Goal: Task Accomplishment & Management: Use online tool/utility

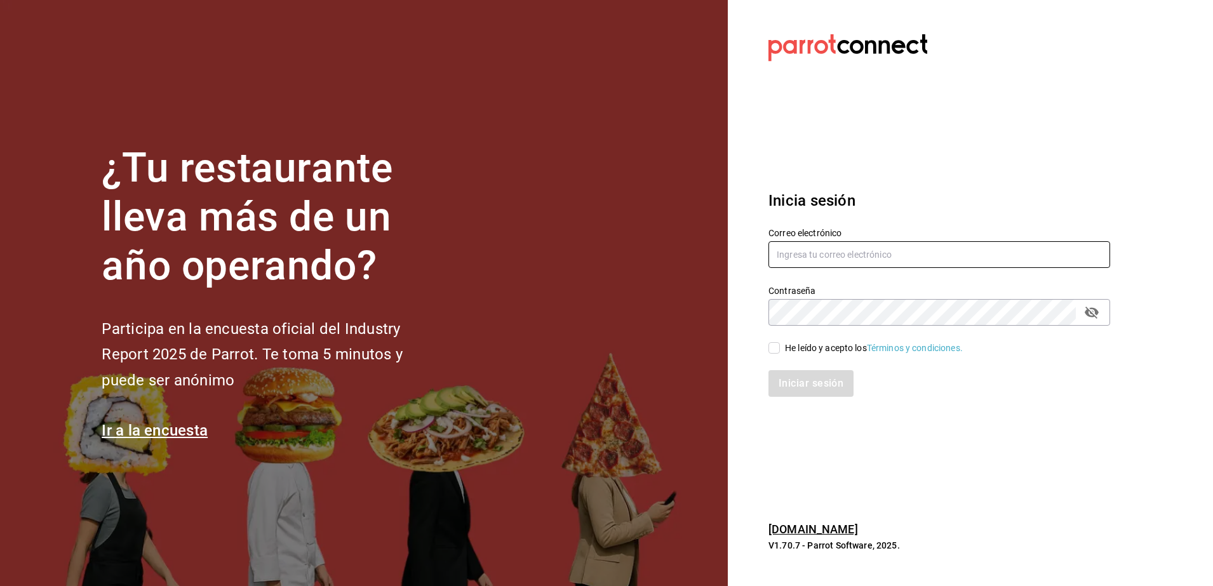
type input "ivogerardo_hdz@hotmail.com"
click at [778, 350] on input "He leído y acepto los Términos y condiciones." at bounding box center [774, 347] width 11 height 11
checkbox input "true"
click at [792, 382] on button "Iniciar sesión" at bounding box center [812, 383] width 86 height 27
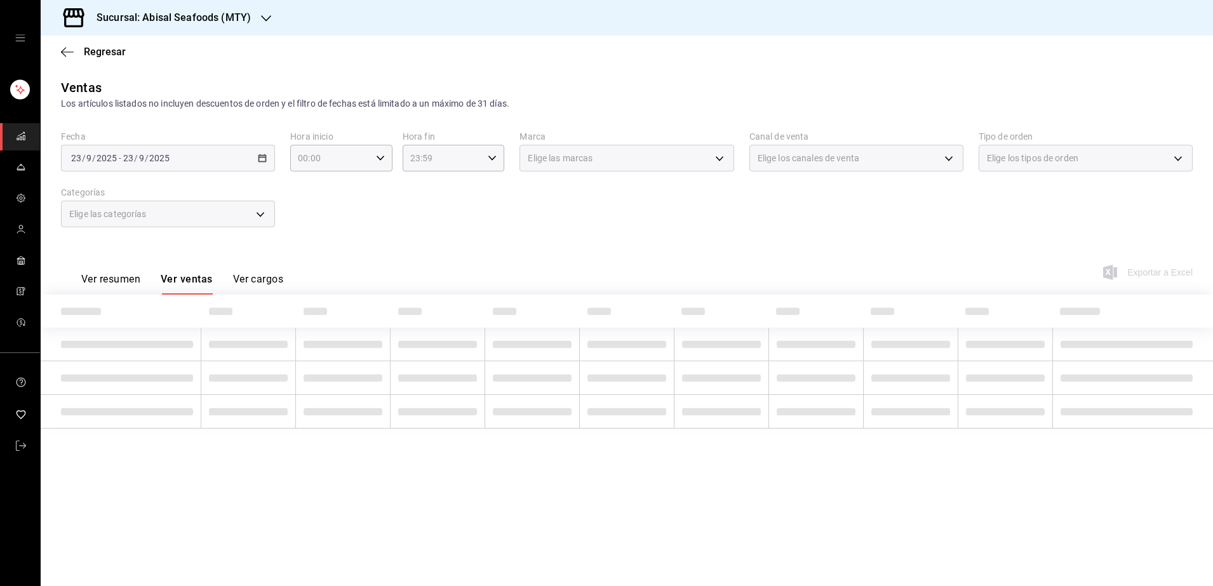
click at [261, 20] on icon "button" at bounding box center [266, 18] width 10 height 10
click at [91, 83] on div "Deep" at bounding box center [136, 83] width 170 height 13
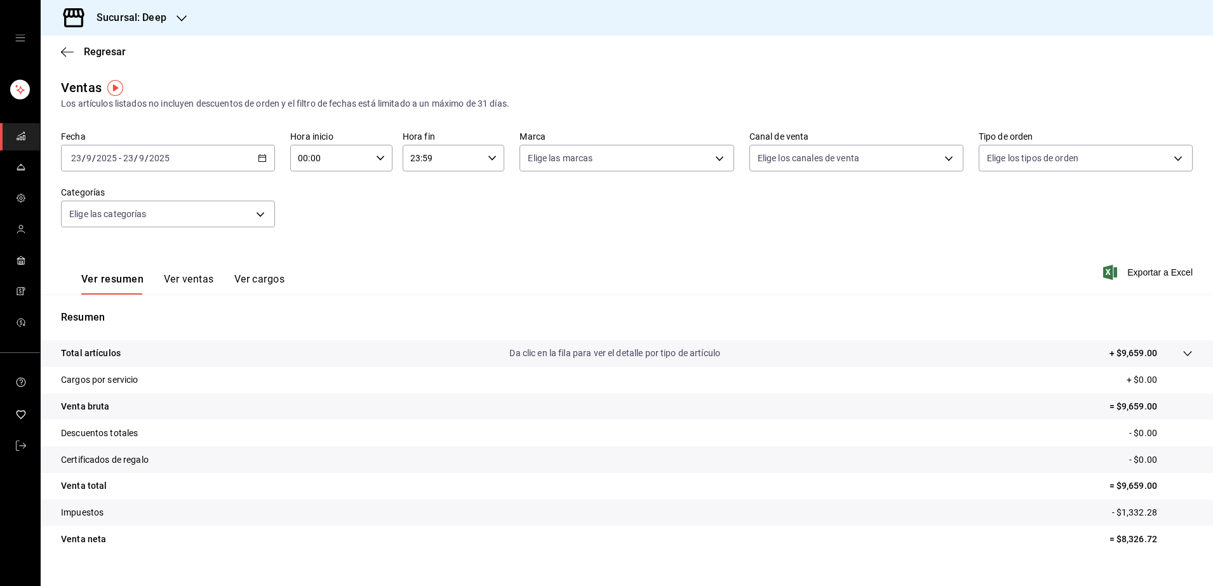
click at [145, 161] on span "/" at bounding box center [147, 158] width 4 height 10
click at [104, 201] on span "Hoy" at bounding box center [121, 196] width 98 height 13
click at [27, 137] on link "mailbox folders" at bounding box center [20, 136] width 40 height 27
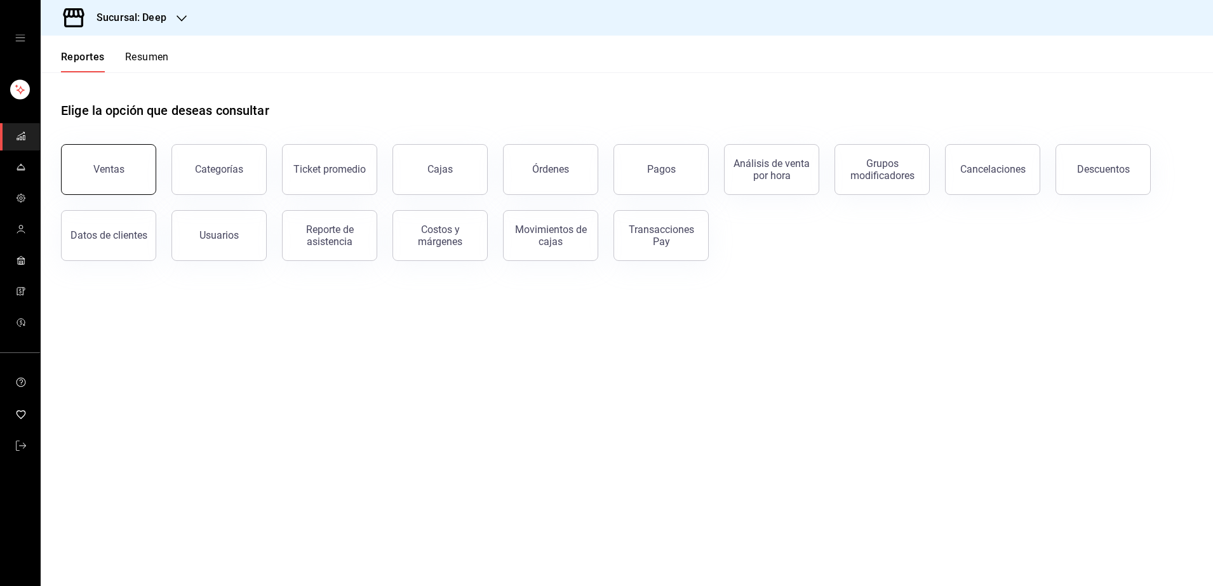
click at [116, 165] on div "Ventas" at bounding box center [108, 169] width 31 height 12
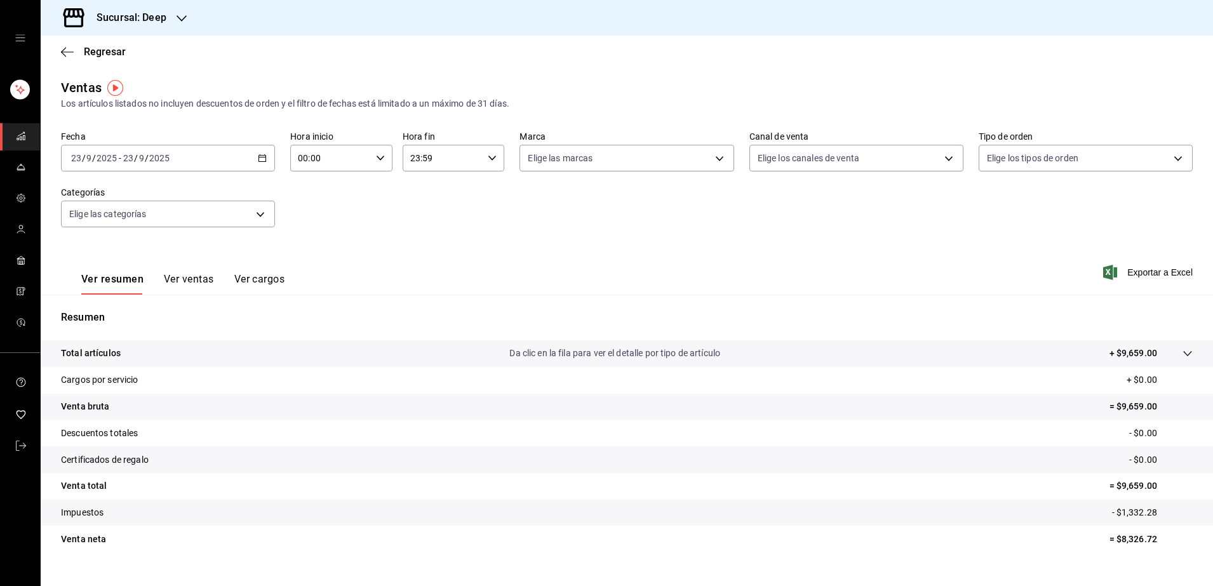
click at [23, 131] on icon "mailbox folders" at bounding box center [21, 136] width 10 height 10
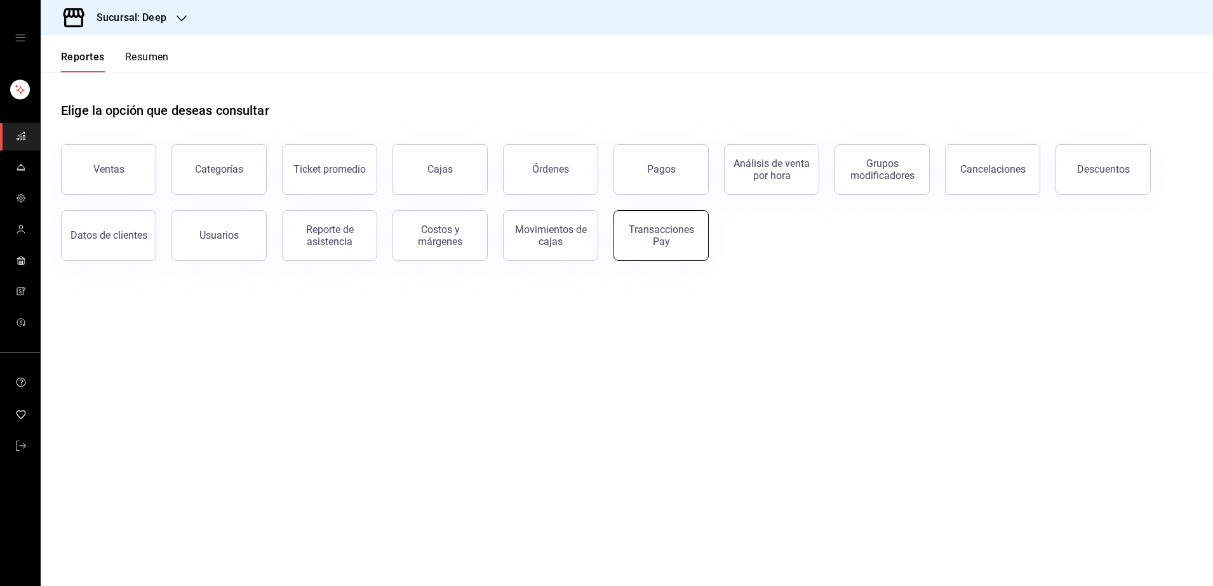
click at [675, 222] on button "Transacciones Pay" at bounding box center [661, 235] width 95 height 51
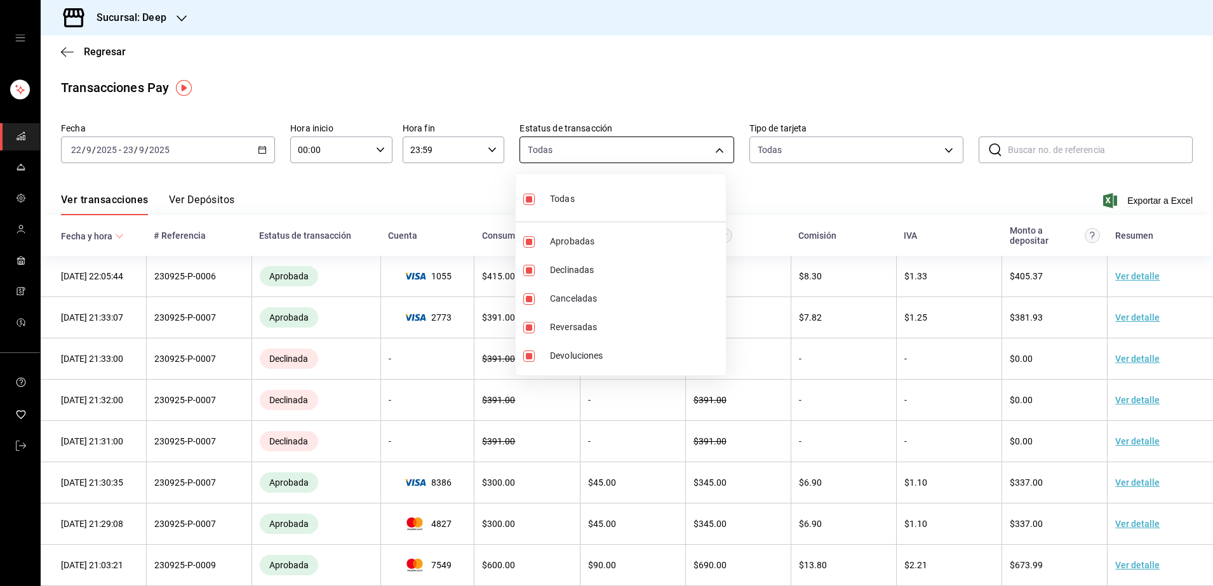
click at [642, 153] on body "Sucursal: Deep Regresar Transacciones Pay Fecha [DATE] [DATE] - [DATE] [DATE] H…" at bounding box center [606, 293] width 1213 height 586
click at [530, 199] on input "checkbox" at bounding box center [528, 199] width 11 height 11
checkbox input "false"
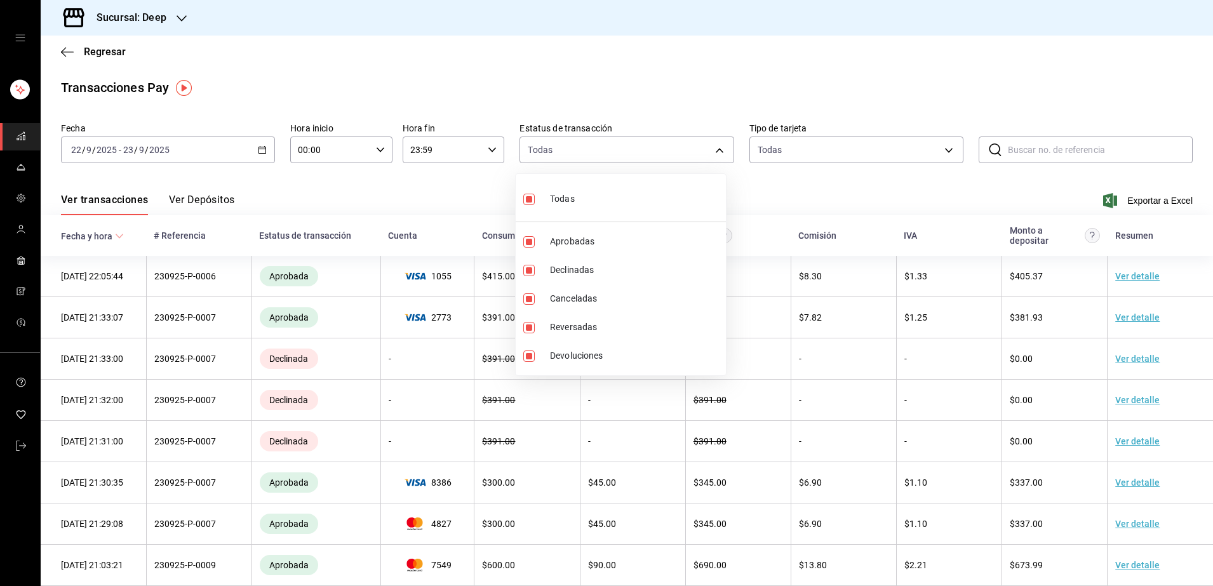
checkbox input "false"
click at [535, 235] on li "Aprobadas" at bounding box center [621, 241] width 210 height 29
type input "approved"
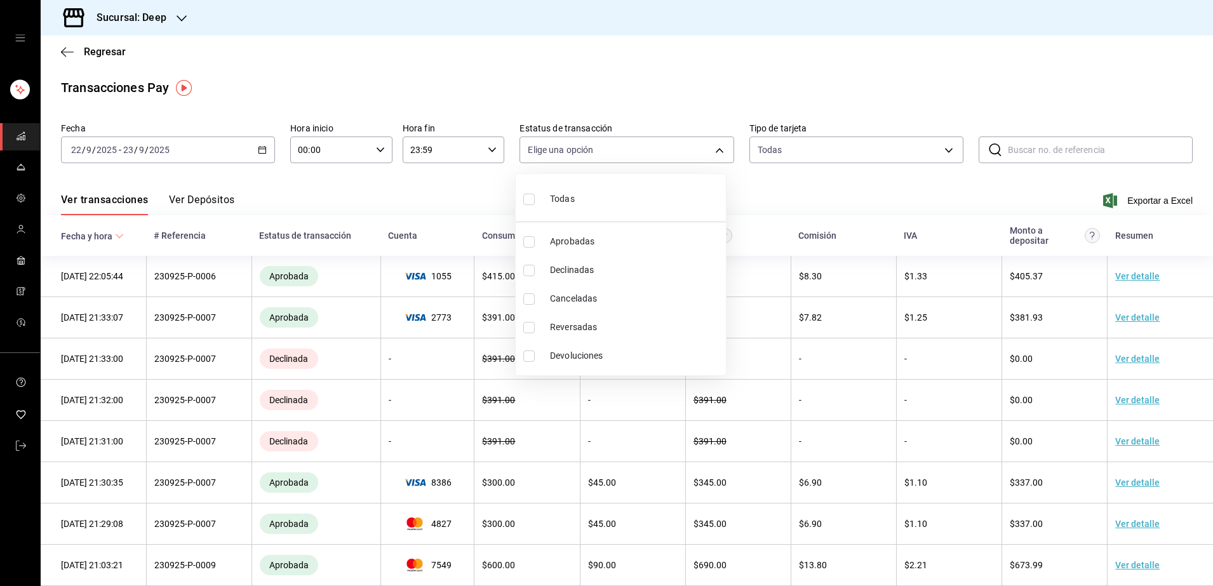
checkbox input "true"
click at [535, 235] on li "Aprobadas" at bounding box center [621, 241] width 210 height 29
checkbox input "false"
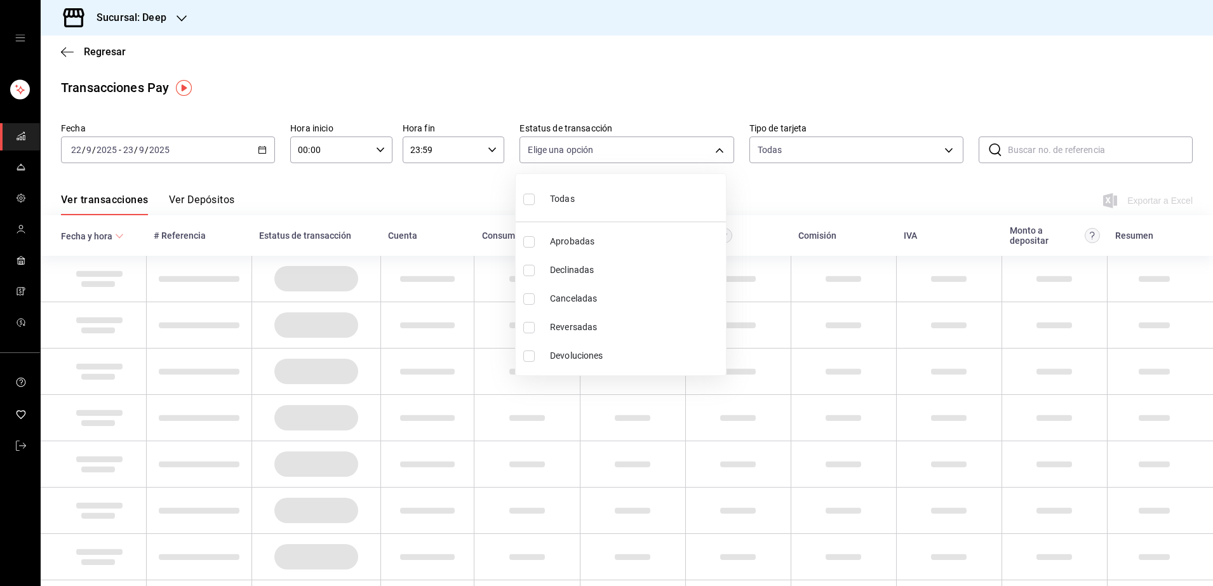
type input "approved"
checkbox input "true"
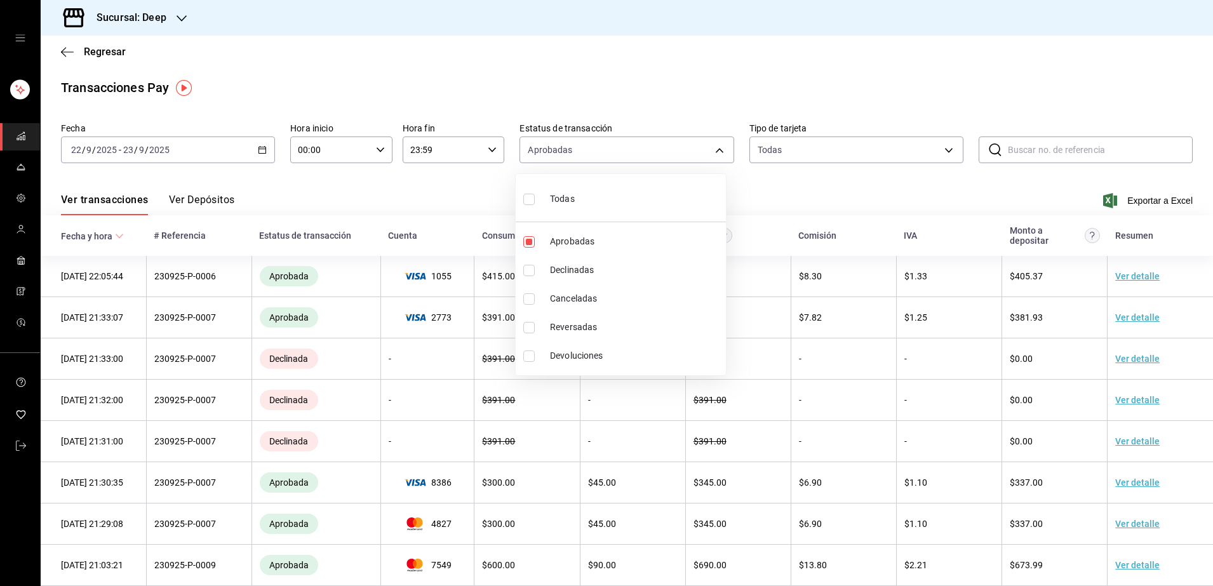
click at [922, 147] on div at bounding box center [606, 293] width 1213 height 586
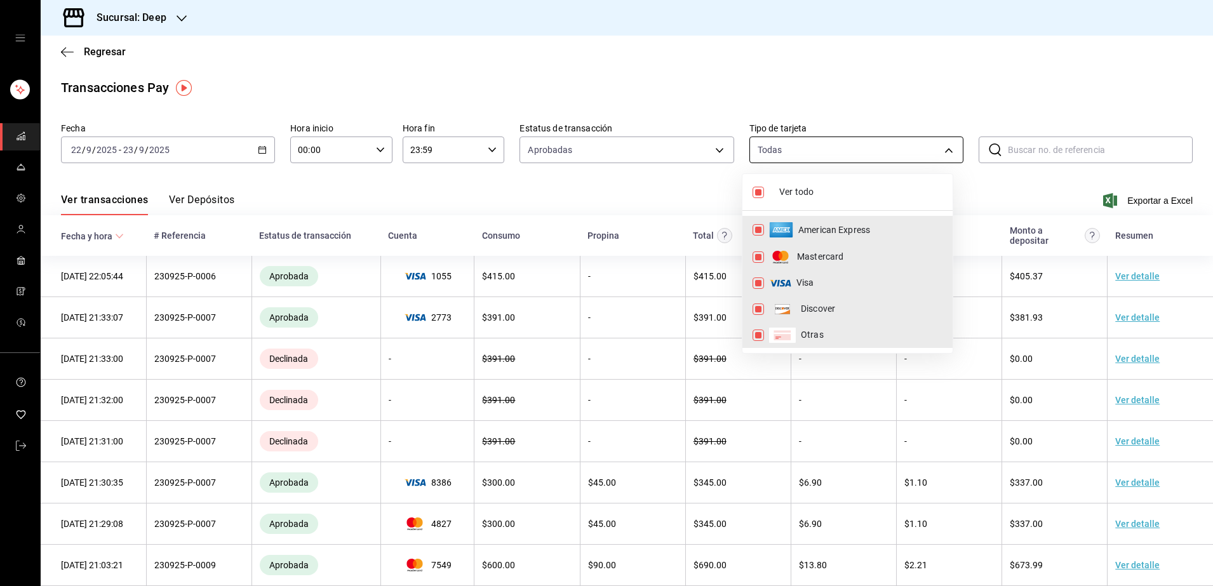
click at [935, 152] on body "Sucursal: Deep Regresar Transacciones Pay Fecha [DATE] [DATE] - [DATE] [DATE] H…" at bounding box center [606, 293] width 1213 height 586
click at [1132, 207] on div at bounding box center [606, 293] width 1213 height 586
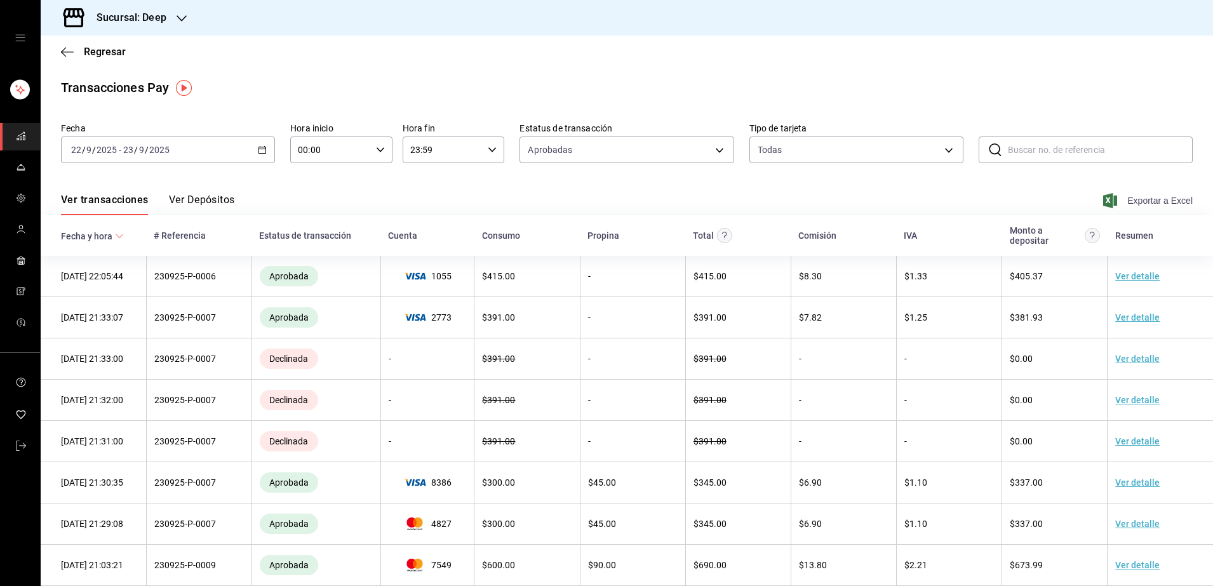
click at [1140, 201] on span "Exportar a Excel" at bounding box center [1149, 200] width 87 height 15
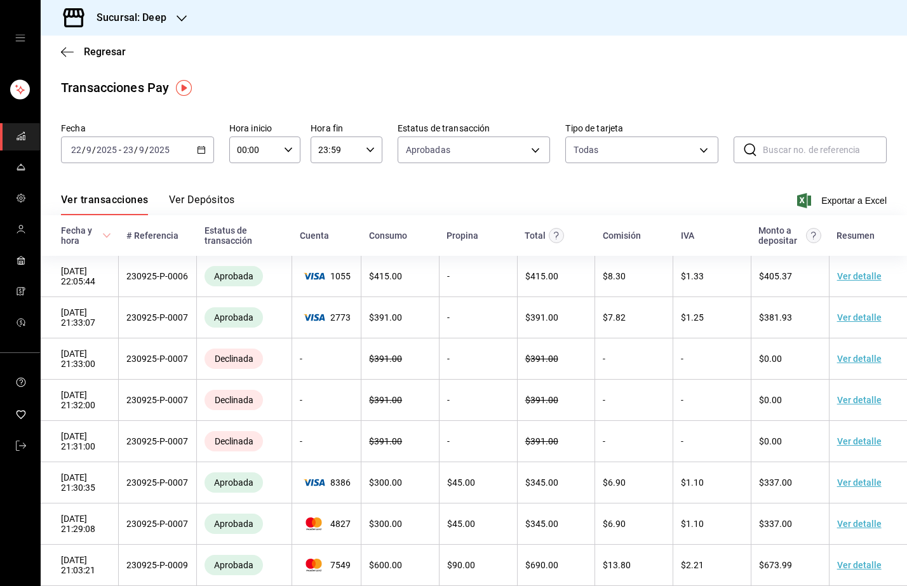
click at [144, 142] on div "[DATE] [DATE] - [DATE] [DATE]" at bounding box center [137, 150] width 153 height 27
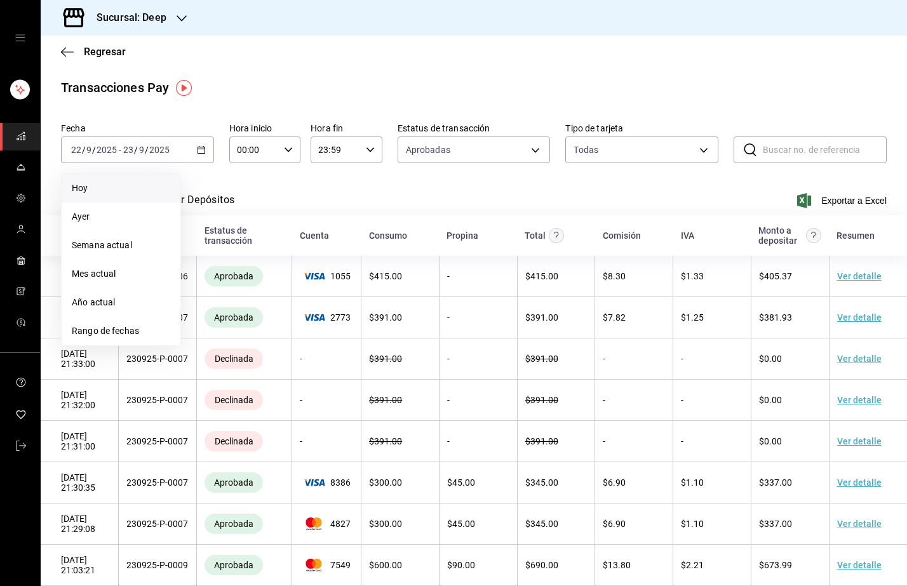
click at [87, 182] on span "Hoy" at bounding box center [121, 188] width 98 height 13
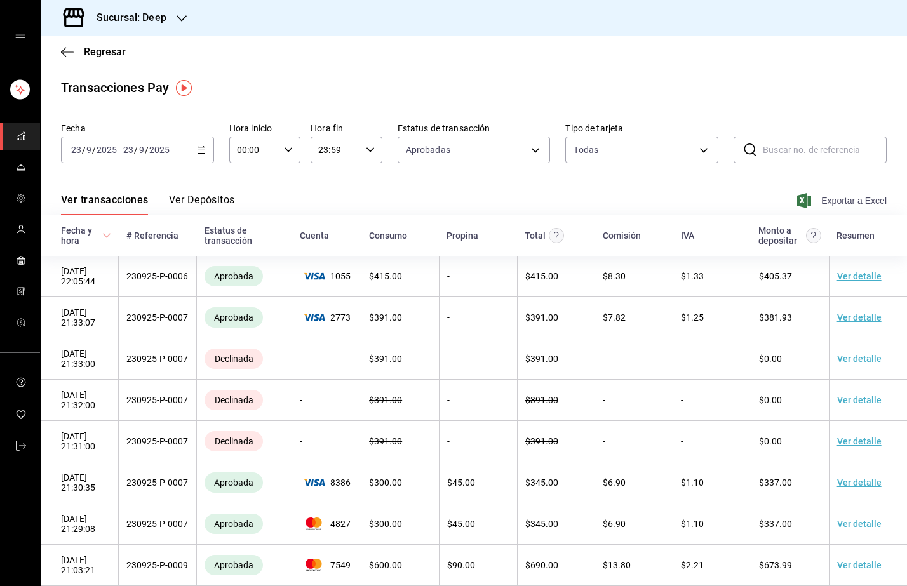
click at [855, 200] on span "Exportar a Excel" at bounding box center [843, 200] width 87 height 15
click at [158, 149] on input "2025" at bounding box center [160, 150] width 22 height 10
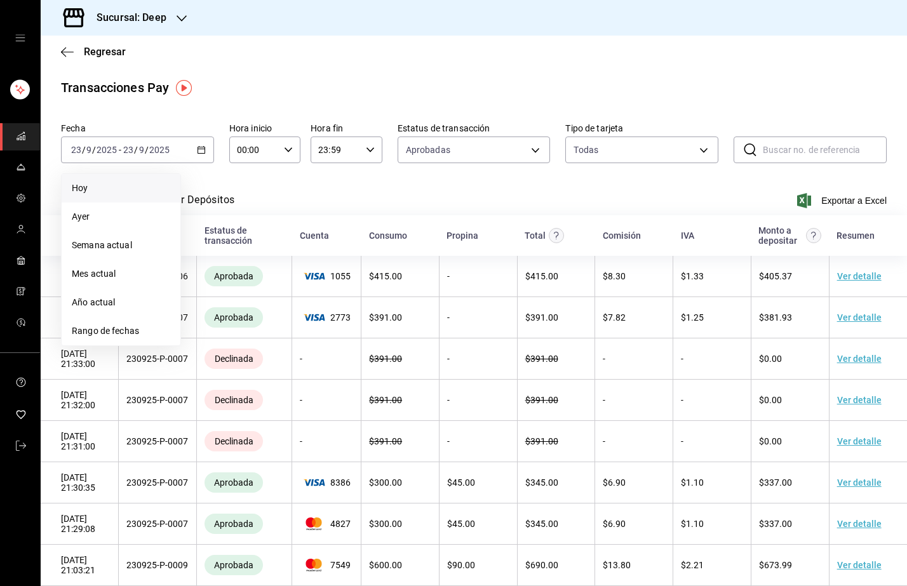
click at [90, 184] on span "Hoy" at bounding box center [121, 188] width 98 height 13
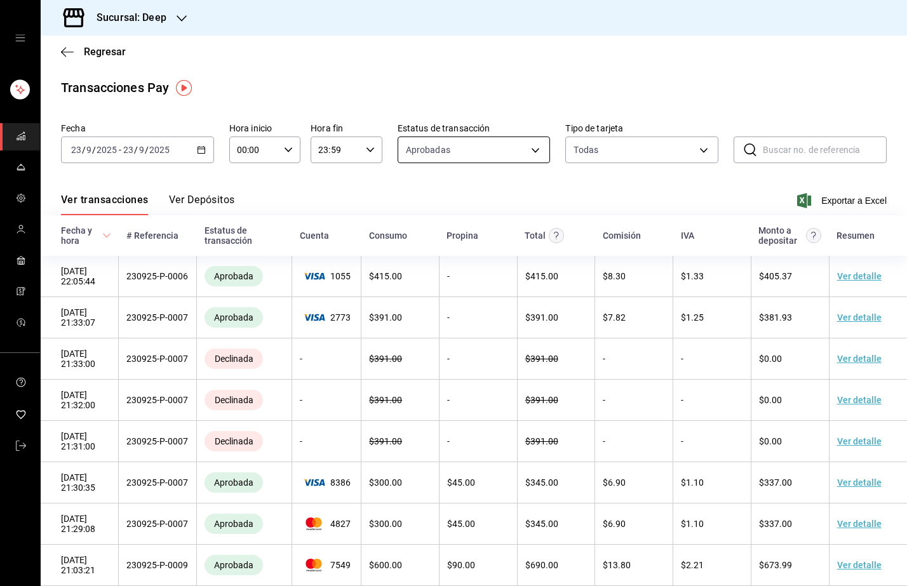
click at [529, 150] on body "Sucursal: Deep Regresar Transacciones Pay Fecha [DATE] [DATE] - [DATE] [DATE] H…" at bounding box center [453, 293] width 907 height 586
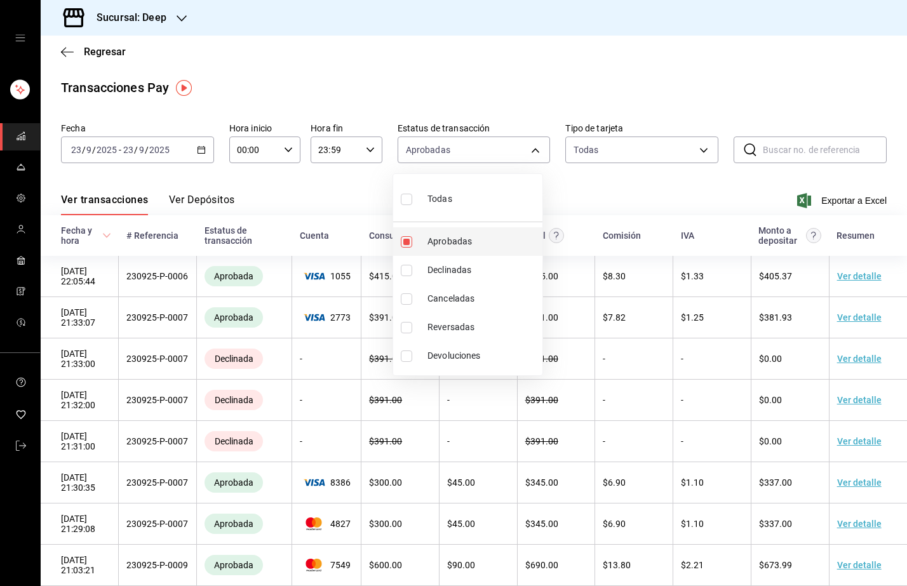
click at [406, 241] on input "checkbox" at bounding box center [406, 241] width 11 height 11
checkbox input "false"
click at [406, 241] on input "checkbox" at bounding box center [406, 241] width 11 height 11
checkbox input "true"
type input "approved"
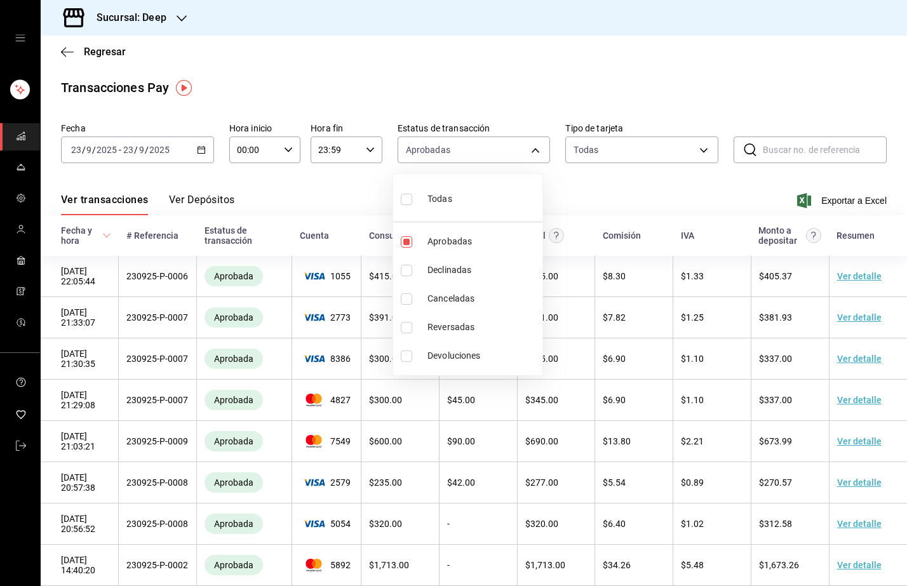
click at [669, 178] on div at bounding box center [453, 293] width 907 height 586
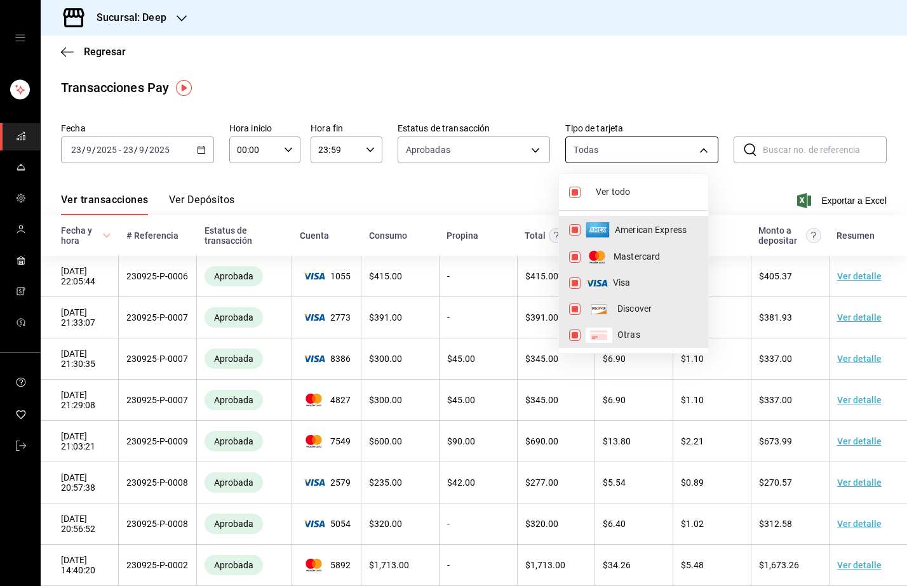
click at [682, 148] on body "Sucursal: Deep Regresar Transacciones Pay Fecha [DATE] [DATE] - [DATE] [DATE] H…" at bounding box center [453, 293] width 907 height 586
click at [739, 179] on div at bounding box center [453, 293] width 907 height 586
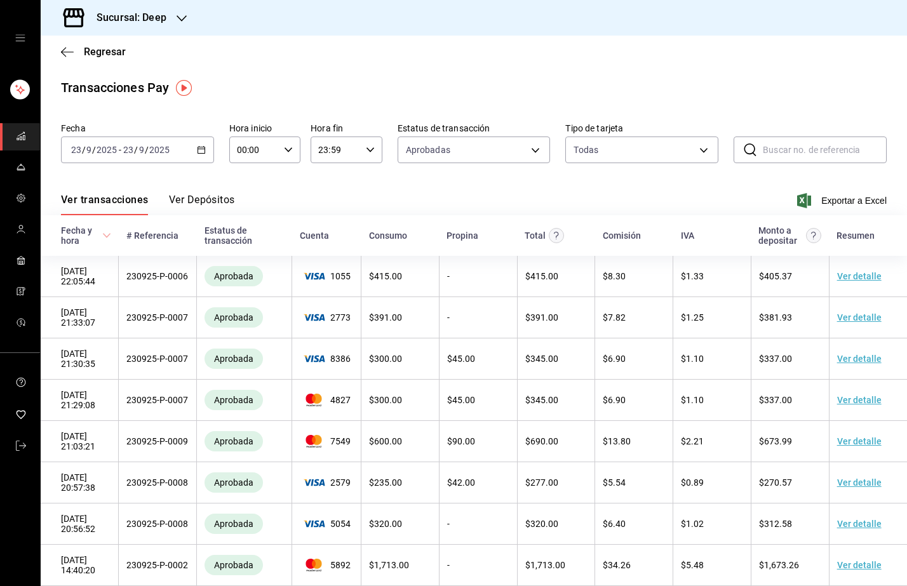
click at [739, 179] on div "Ver transacciones Ver Depósitos Exportar a Excel" at bounding box center [474, 197] width 826 height 37
click at [856, 203] on span "Exportar a Excel" at bounding box center [843, 200] width 87 height 15
